Goal: Information Seeking & Learning: Learn about a topic

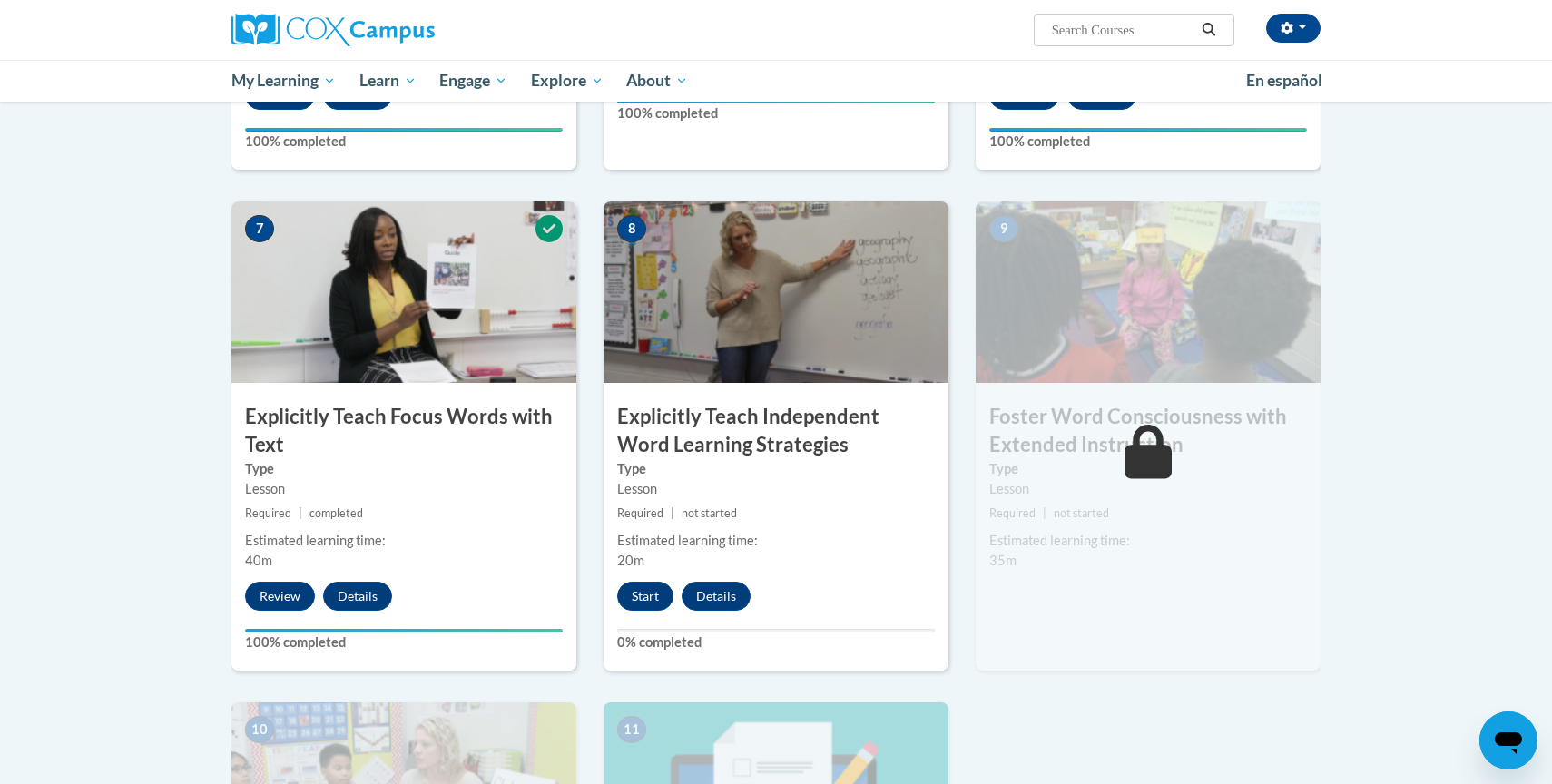
scroll to position [1258, 0]
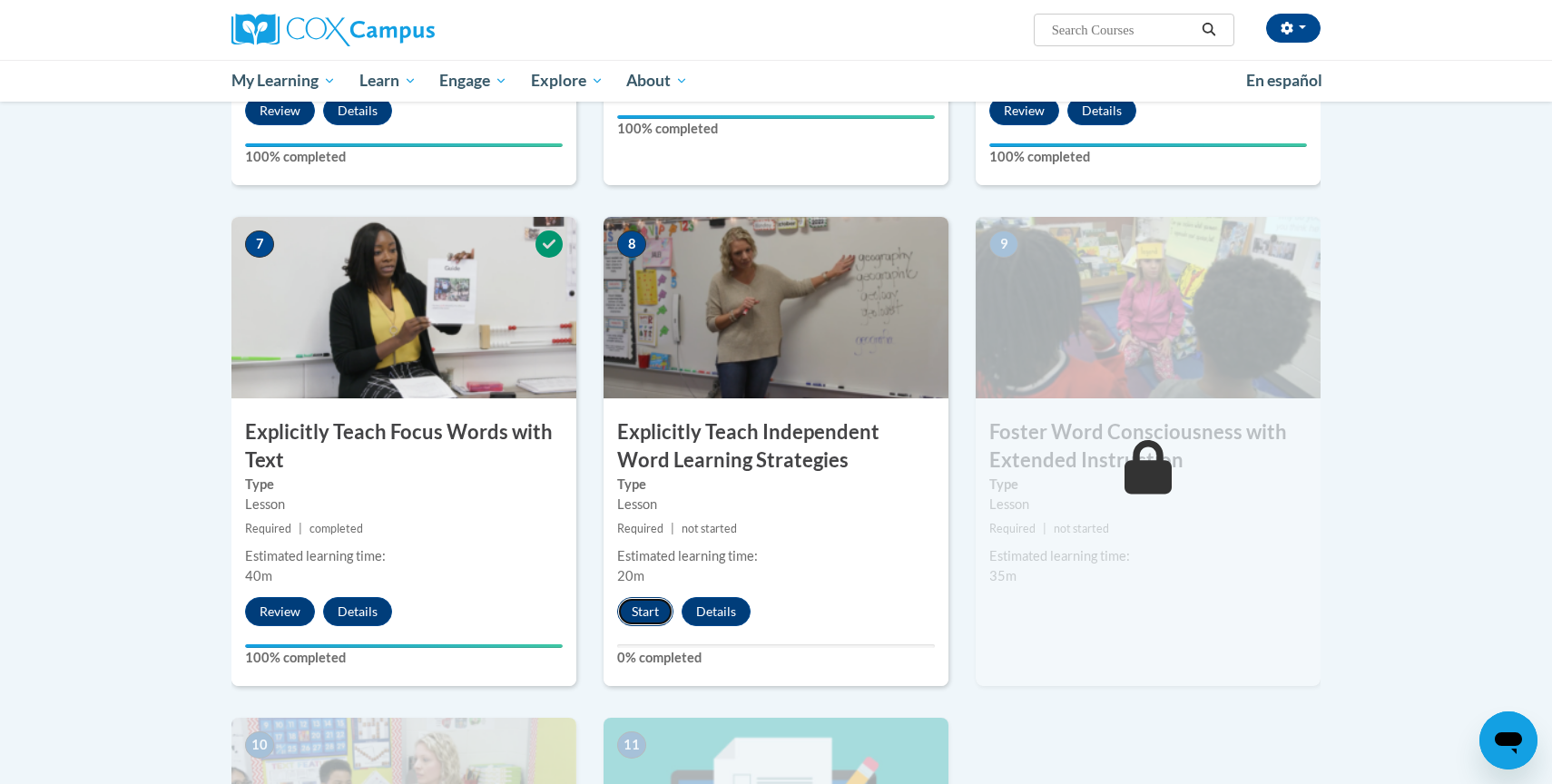
click at [634, 608] on button "Start" at bounding box center [645, 611] width 56 height 29
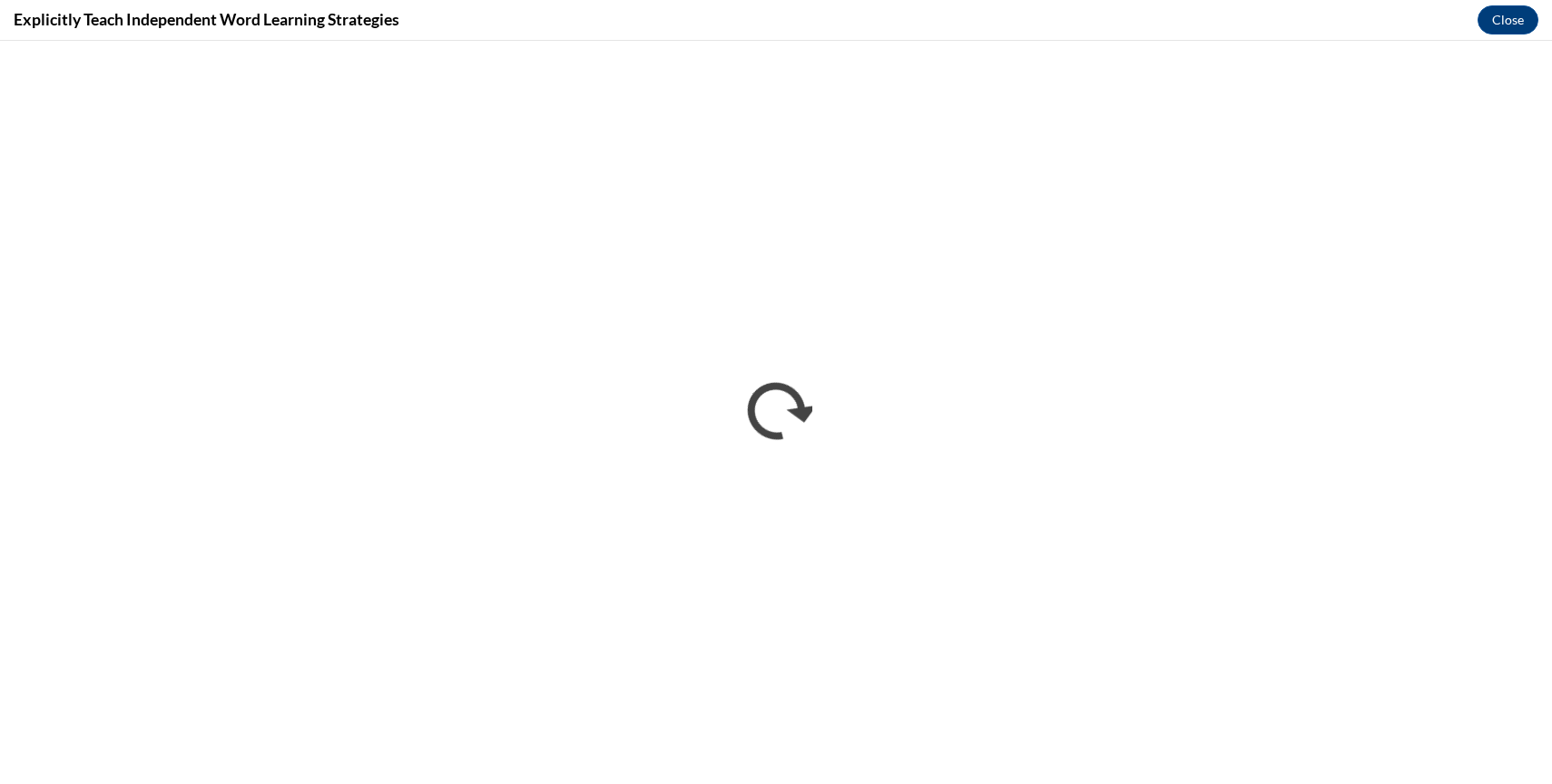
scroll to position [0, 0]
